Goal: Information Seeking & Learning: Learn about a topic

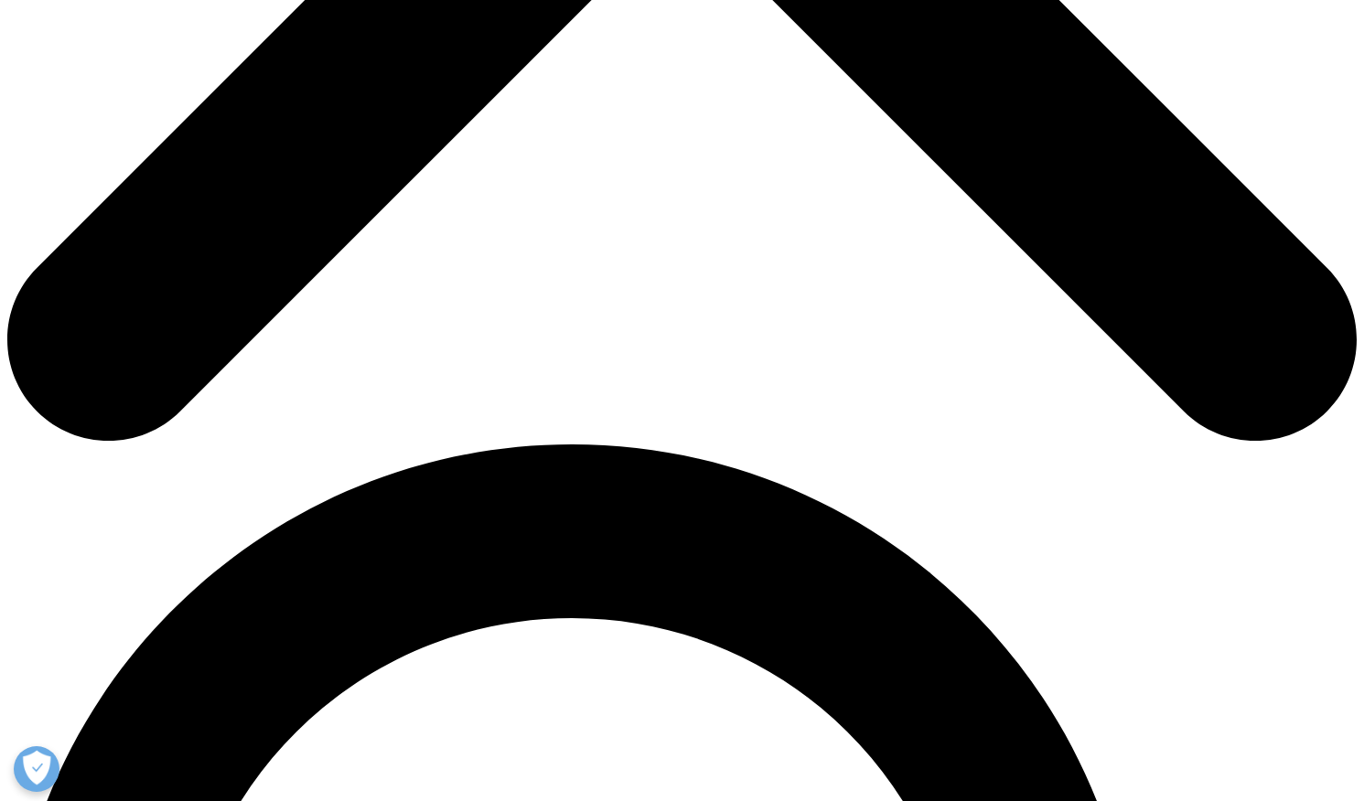
scroll to position [1006, 0]
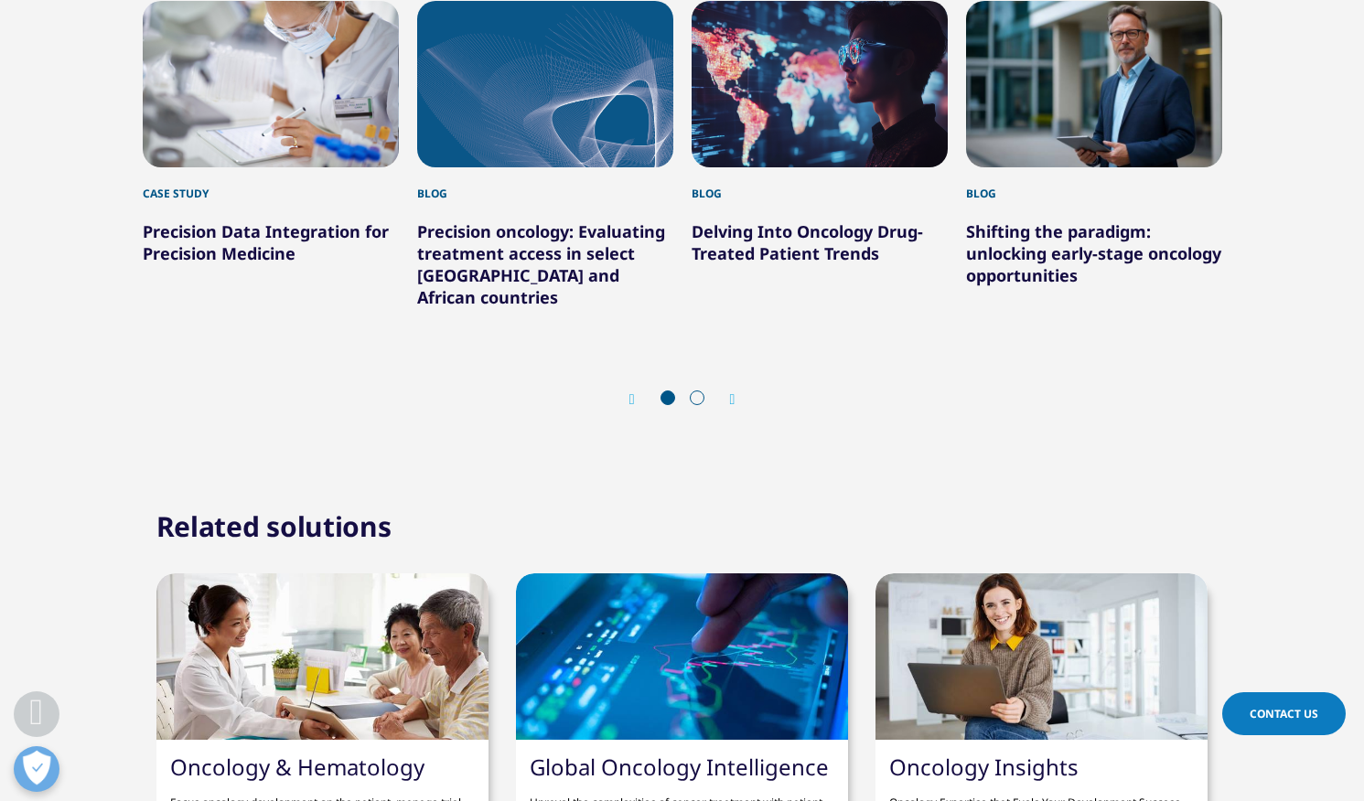
scroll to position [3293, 0]
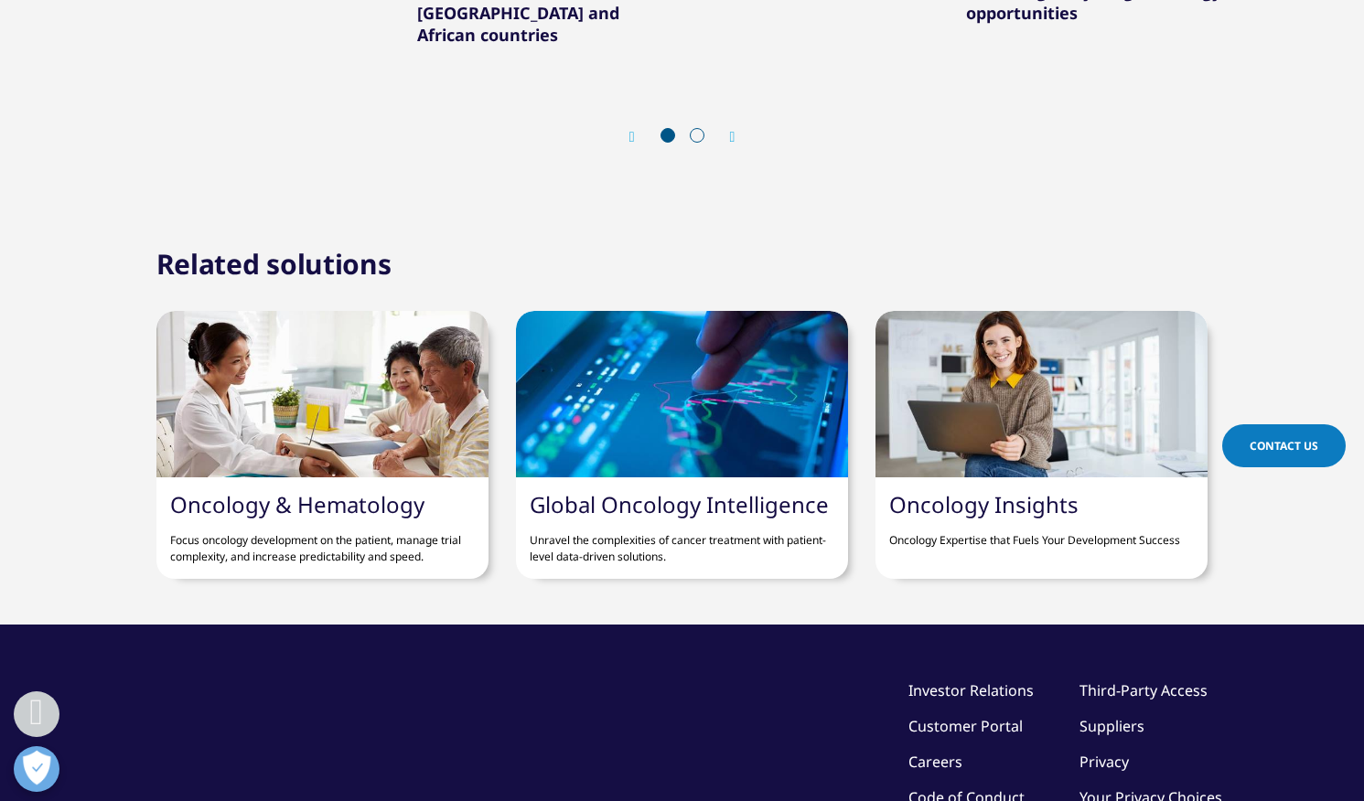
click at [970, 489] on link "Oncology Insights" at bounding box center [983, 504] width 189 height 30
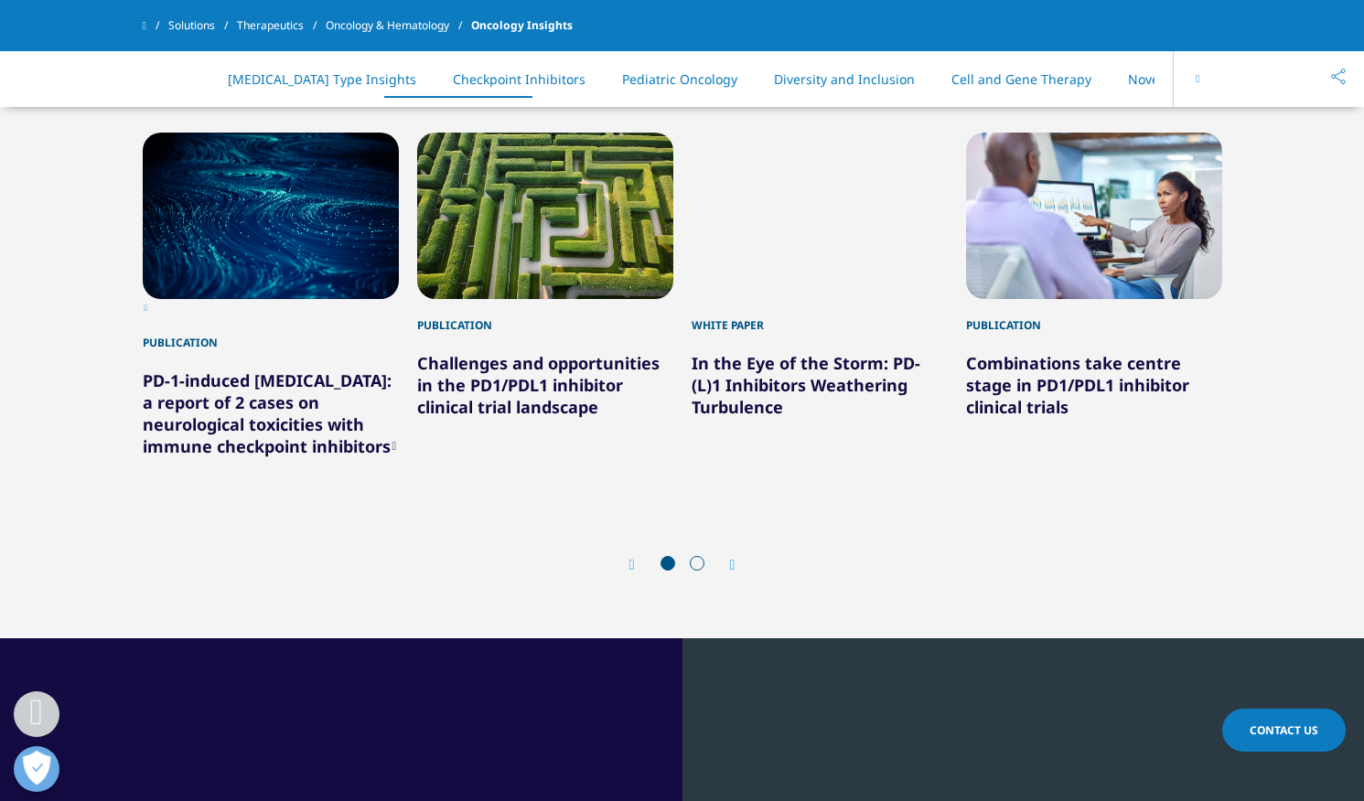
scroll to position [1372, 0]
